Goal: Task Accomplishment & Management: Use online tool/utility

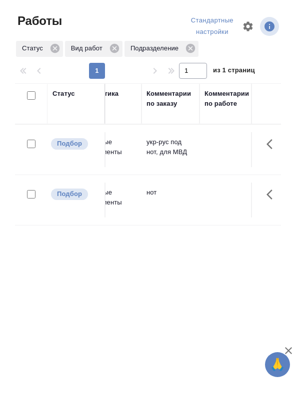
scroll to position [0, 1108]
click at [205, 149] on td at bounding box center [227, 149] width 58 height 35
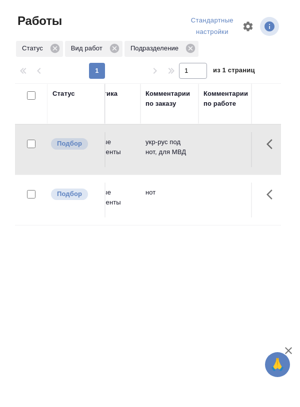
click at [180, 147] on p "укр-рус под нот, для МВД" at bounding box center [169, 147] width 48 height 20
click at [185, 151] on p "укр-рус под нот, для МВД" at bounding box center [169, 147] width 48 height 20
click at [187, 147] on p "укр-рус под нот, для МВД" at bounding box center [169, 147] width 48 height 20
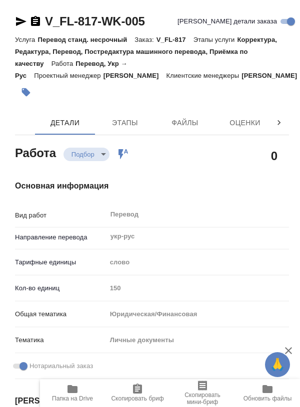
type textarea "x"
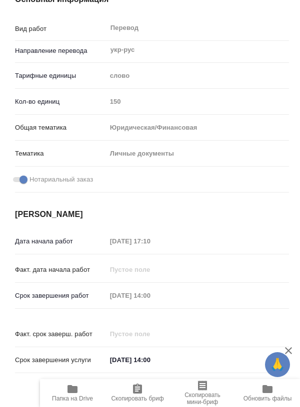
type textarea "x"
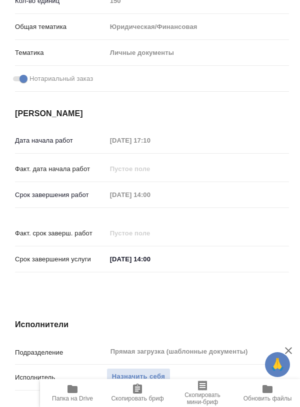
type textarea "x"
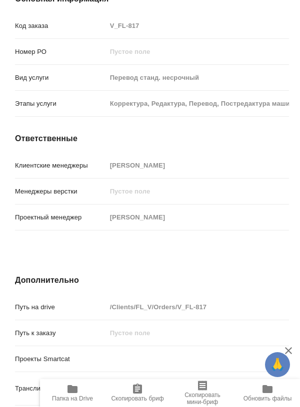
scroll to position [912, 0]
type textarea "x"
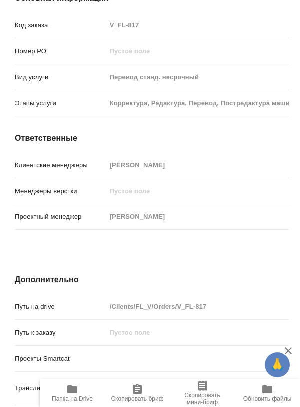
type textarea "x"
click at [77, 402] on span "Папка на Drive" at bounding box center [72, 398] width 41 height 7
type textarea "x"
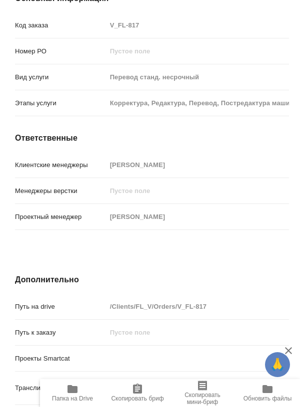
type textarea "x"
